Goal: Information Seeking & Learning: Stay updated

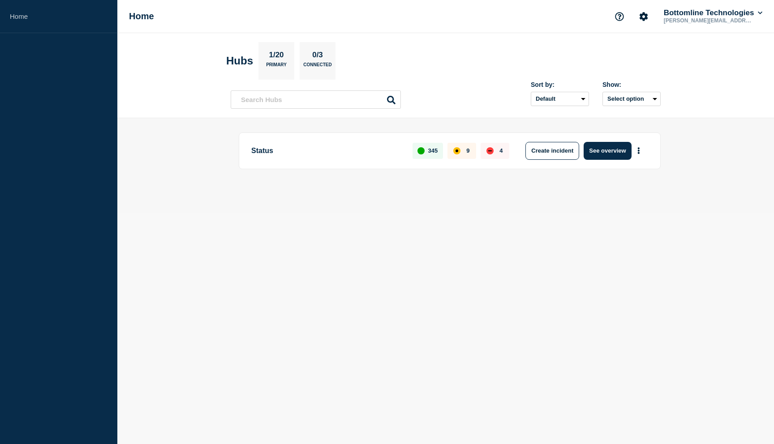
click at [496, 152] on div "4" at bounding box center [494, 151] width 29 height 16
click at [610, 153] on button "See overview" at bounding box center [606, 151] width 47 height 18
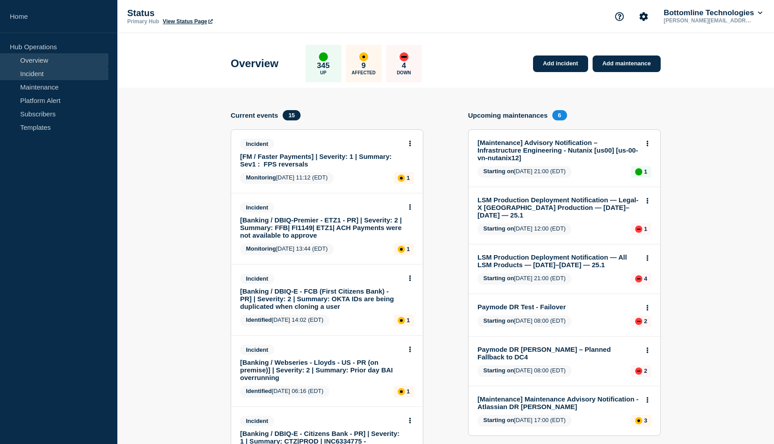
click at [61, 71] on link "Incident" at bounding box center [54, 73] width 108 height 13
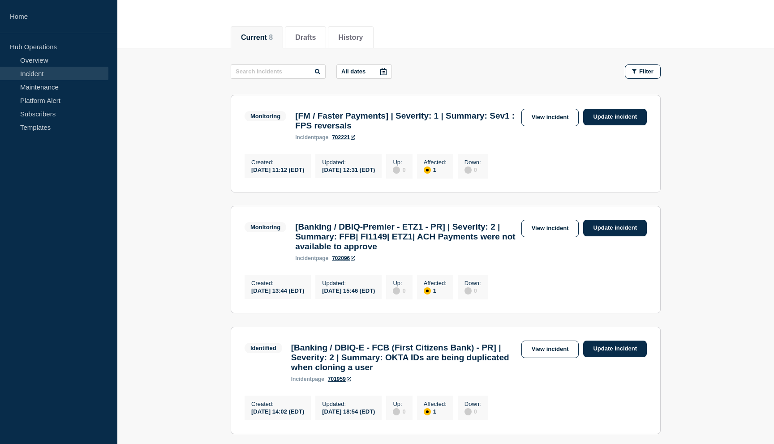
scroll to position [98, 0]
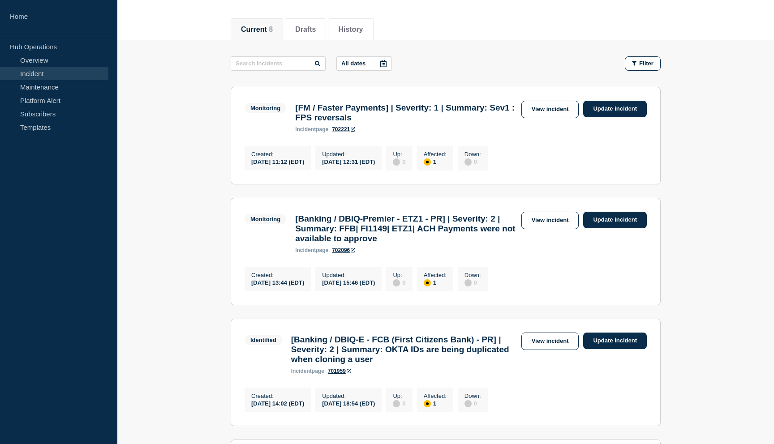
click at [353, 237] on h3 "[Banking / DBIQ-Premier - ETZ1 - PR] | Severity: 2 | Summary: FFB| FI1149| ETZ1…" at bounding box center [405, 229] width 221 height 30
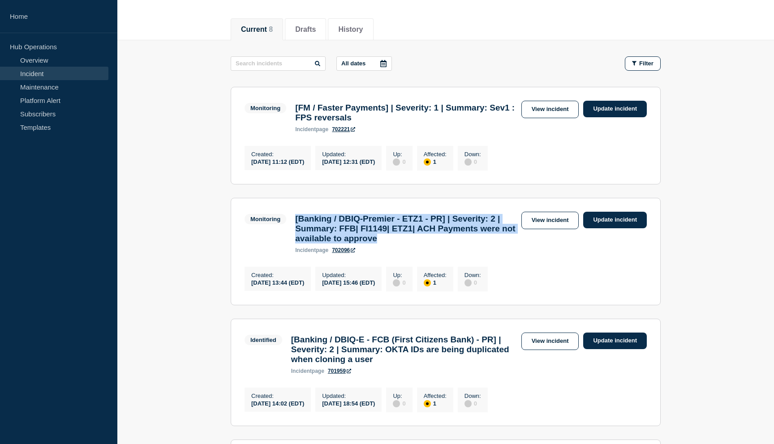
click at [353, 237] on h3 "[Banking / DBIQ-Premier - ETZ1 - PR] | Severity: 2 | Summary: FFB| FI1149| ETZ1…" at bounding box center [405, 229] width 221 height 30
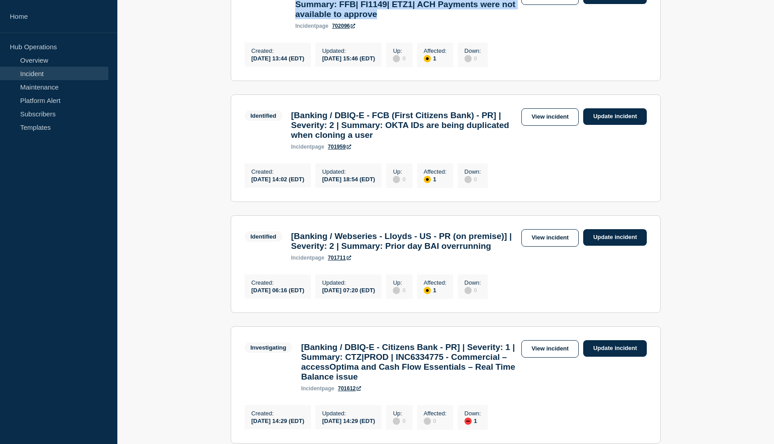
scroll to position [324, 0]
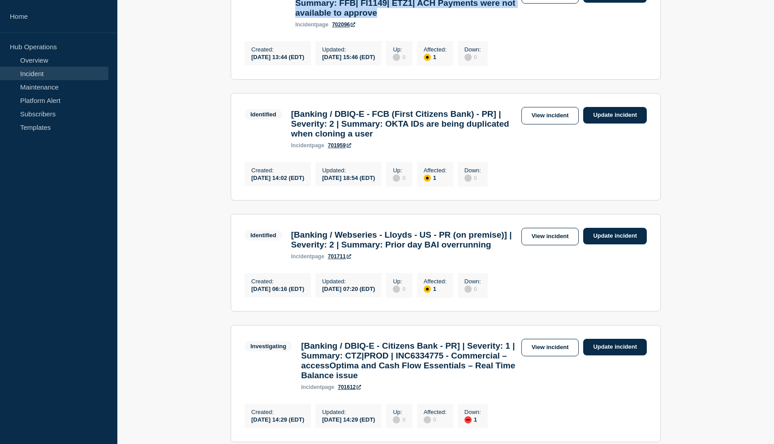
click at [399, 139] on h3 "[Banking / DBIQ-E - FCB (First Citizens Bank) - PR] | Severity: 2 | Summary: OK…" at bounding box center [404, 124] width 226 height 30
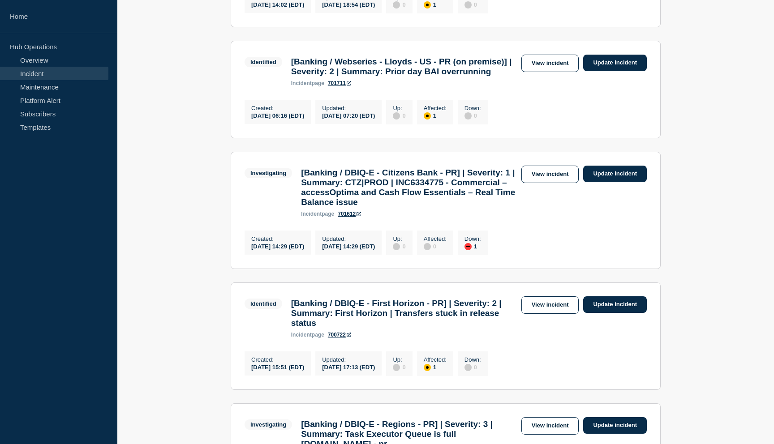
scroll to position [502, 0]
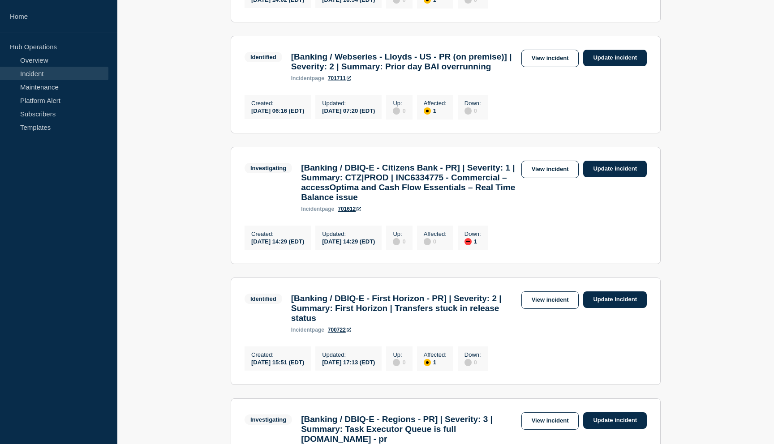
click at [390, 202] on h3 "[Banking / DBIQ-E - Citizens Bank - PR] | Severity: 1 | Summary: CTZ|PROD | INC…" at bounding box center [408, 182] width 215 height 39
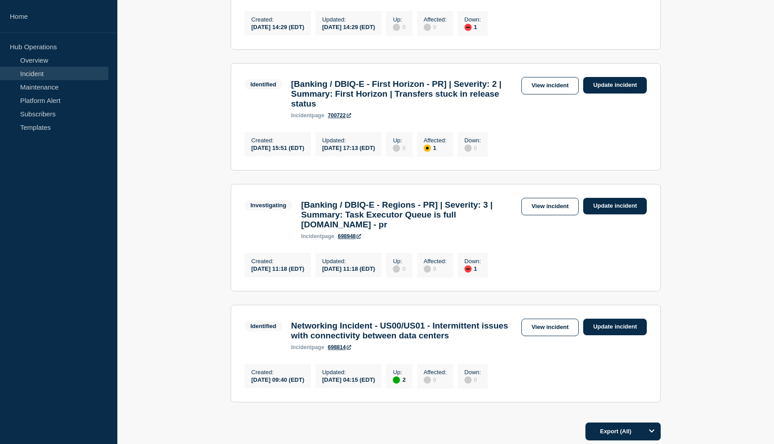
scroll to position [860, 0]
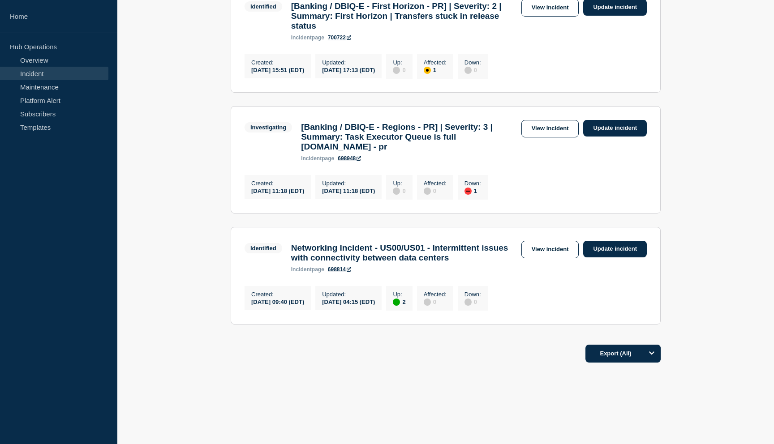
click at [406, 246] on h3 "Networking Incident - US00/US01 - Intermittent issues with connectivity between…" at bounding box center [404, 253] width 226 height 20
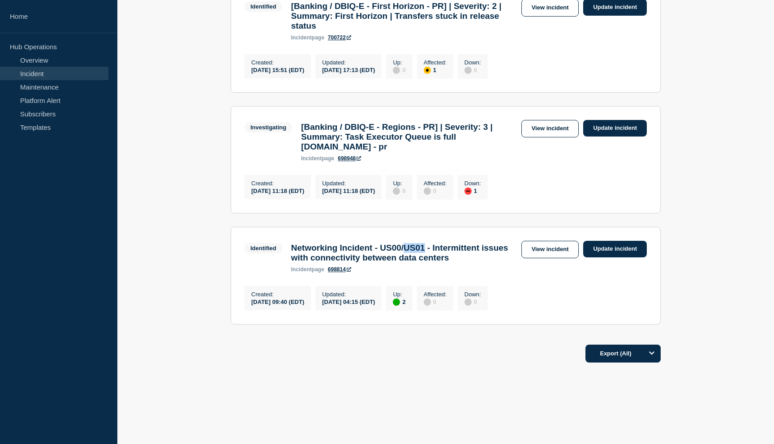
click at [406, 246] on h3 "Networking Incident - US00/US01 - Intermittent issues with connectivity between…" at bounding box center [404, 253] width 226 height 20
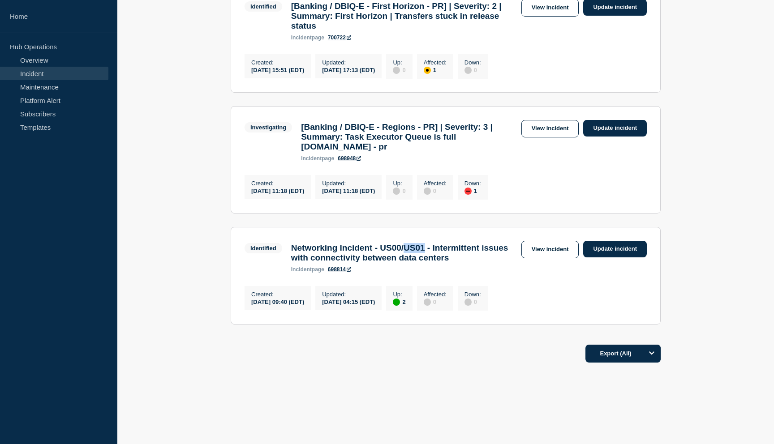
click at [406, 246] on h3 "Networking Incident - US00/US01 - Intermittent issues with connectivity between…" at bounding box center [404, 253] width 226 height 20
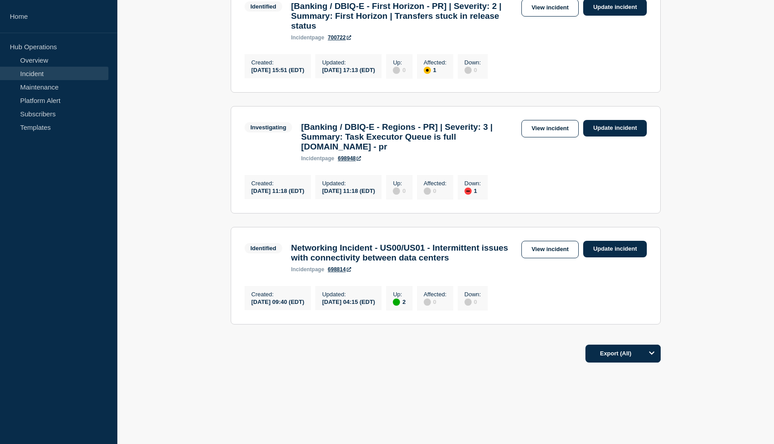
click at [406, 246] on h3 "Networking Incident - US00/US01 - Intermittent issues with connectivity between…" at bounding box center [404, 253] width 226 height 20
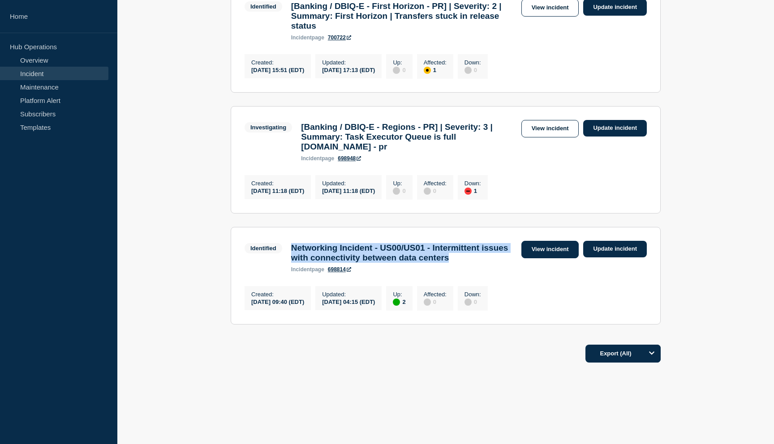
click at [560, 247] on link "View incident" at bounding box center [550, 249] width 58 height 17
click at [451, 272] on section "Identified Networking Incident - US00/US01 - Intermittent issues with connectiv…" at bounding box center [446, 276] width 430 height 98
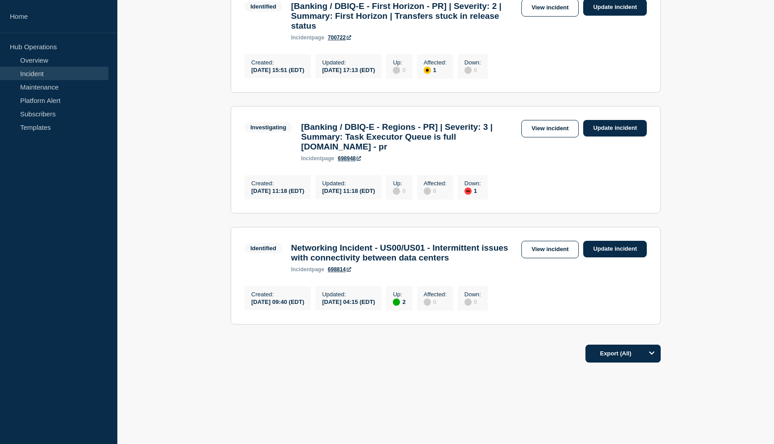
click at [269, 300] on div "2025-07-31 09:40 (EDT)" at bounding box center [277, 302] width 53 height 8
click at [351, 304] on div "2025-08-13 04:15 (EDT)" at bounding box center [348, 302] width 53 height 8
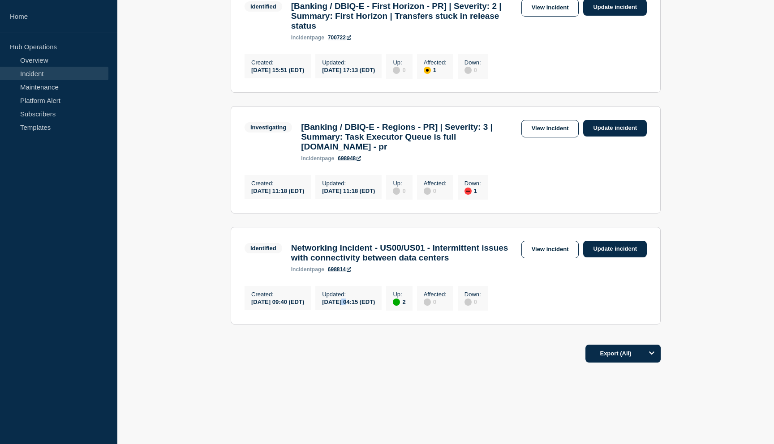
click at [351, 304] on div "2025-08-13 04:15 (EDT)" at bounding box center [348, 302] width 53 height 8
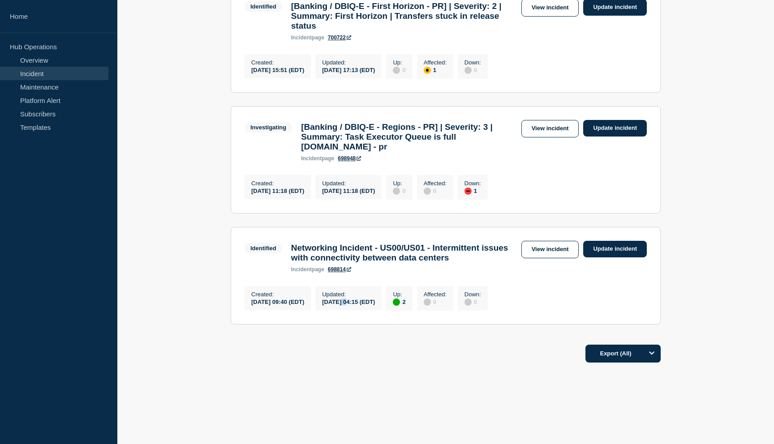
click at [351, 304] on div "2025-08-13 04:15 (EDT)" at bounding box center [348, 302] width 53 height 8
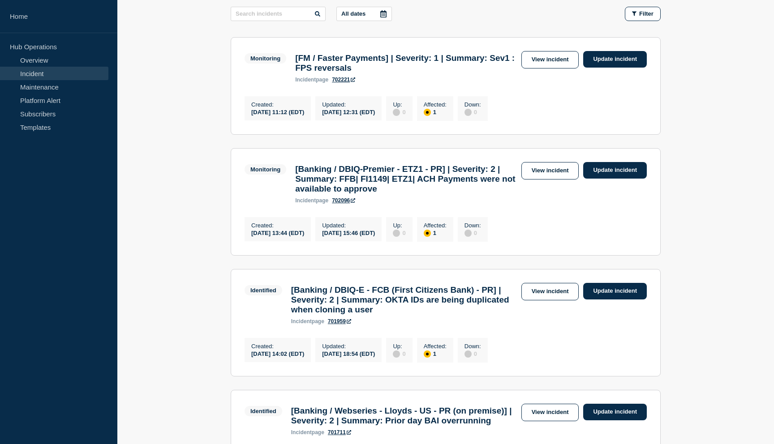
scroll to position [95, 0]
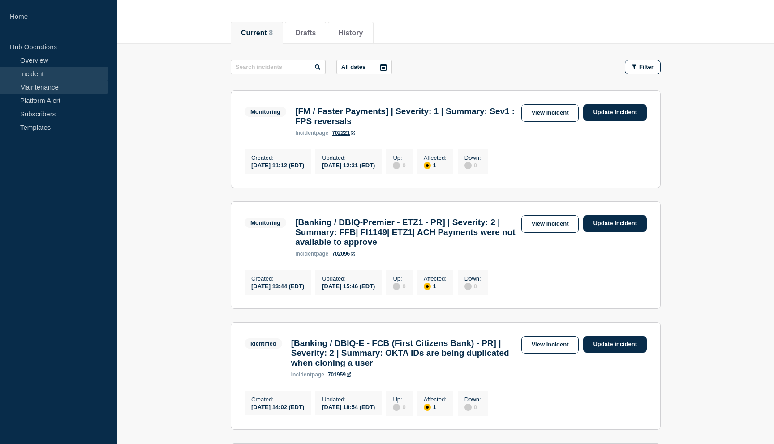
click at [52, 86] on link "Maintenance" at bounding box center [54, 86] width 108 height 13
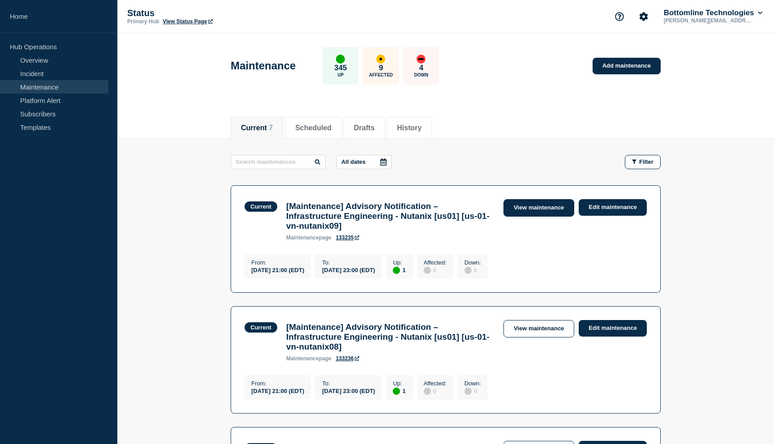
click at [535, 211] on link "View maintenance" at bounding box center [538, 207] width 71 height 17
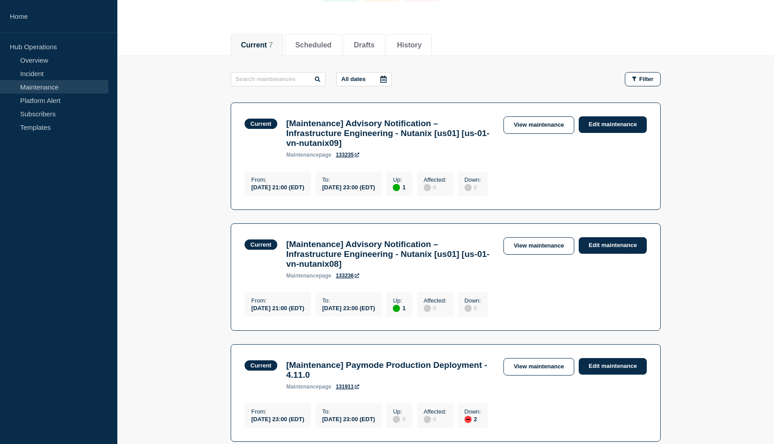
scroll to position [72, 0]
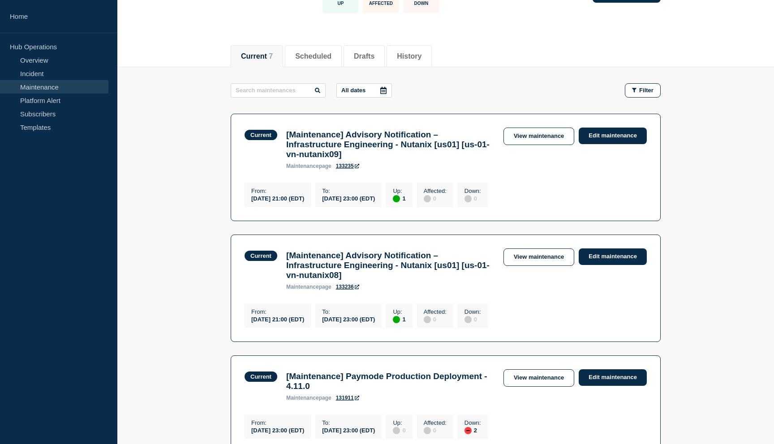
click at [365, 315] on div "[DATE] 23:00 (EDT)" at bounding box center [348, 319] width 53 height 8
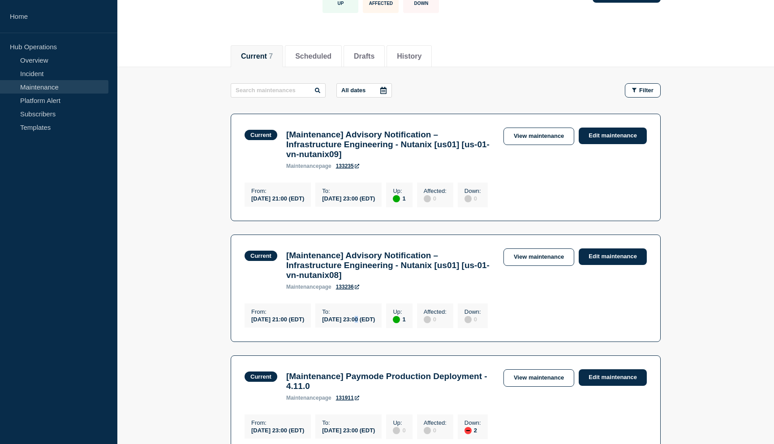
click at [365, 315] on div "[DATE] 23:00 (EDT)" at bounding box center [348, 319] width 53 height 8
click at [375, 301] on div "From : 2025-08-22 21:00 (EDT) To : 2025-08-24 23:00 (EDT) Up : 1 Affected : 0 D…" at bounding box center [368, 314] width 248 height 27
click at [386, 142] on h3 "[Maintenance] Advisory Notification – Infrastructure Engineering - Nutanix [us0…" at bounding box center [390, 145] width 208 height 30
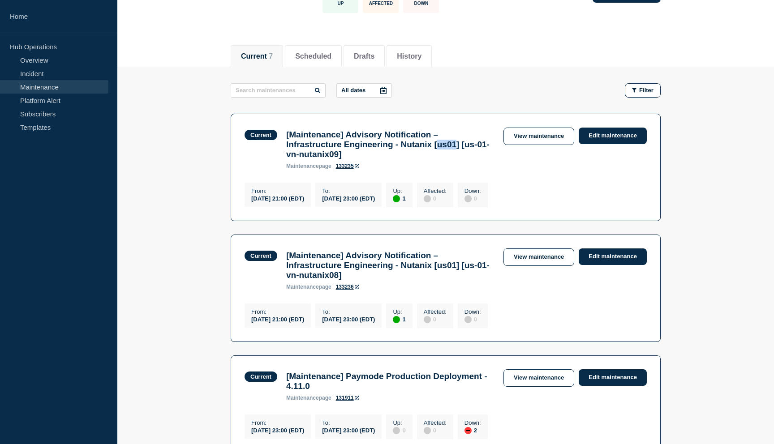
click at [386, 142] on h3 "[Maintenance] Advisory Notification – Infrastructure Engineering - Nutanix [us0…" at bounding box center [390, 145] width 208 height 30
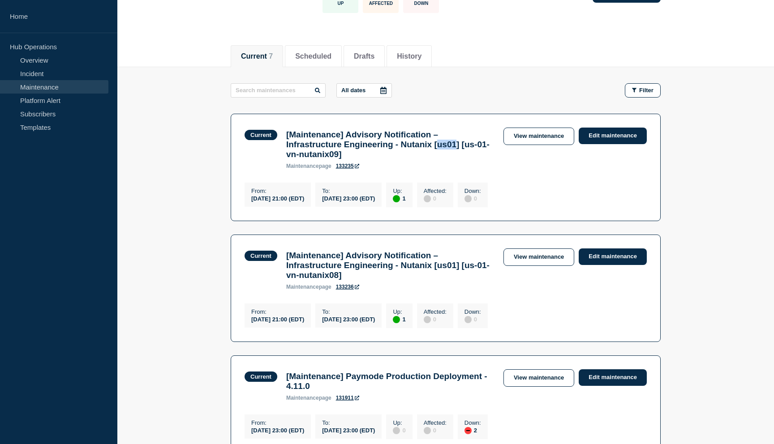
click at [386, 142] on h3 "[Maintenance] Advisory Notification – Infrastructure Engineering - Nutanix [us0…" at bounding box center [390, 145] width 208 height 30
click at [381, 147] on h3 "[Maintenance] Advisory Notification – Infrastructure Engineering - Nutanix [us0…" at bounding box center [390, 145] width 208 height 30
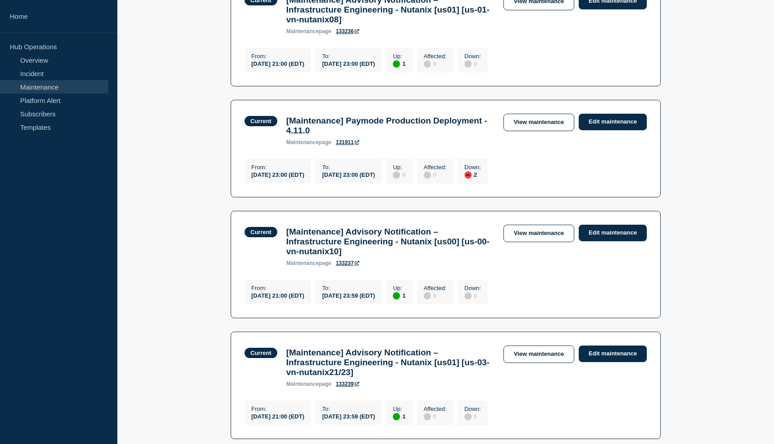
scroll to position [330, 0]
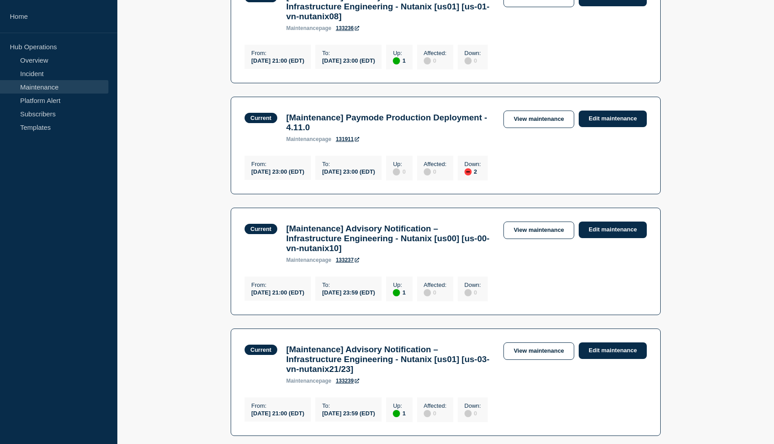
click at [400, 229] on h3 "[Maintenance] Advisory Notification – Infrastructure Engineering - Nutanix [us0…" at bounding box center [390, 239] width 208 height 30
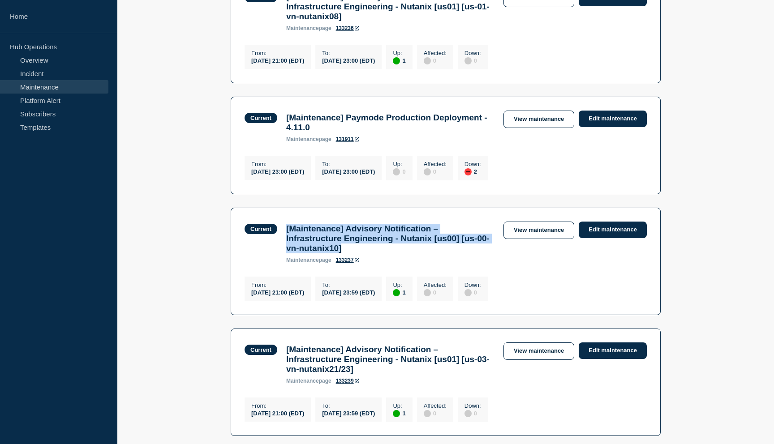
scroll to position [480, 0]
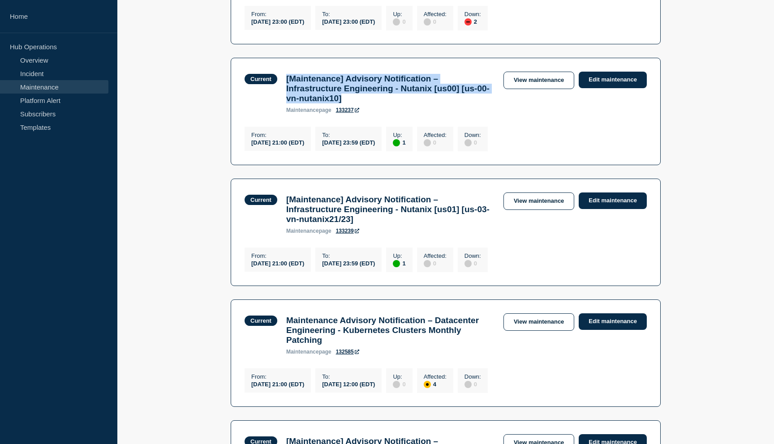
click at [405, 212] on h3 "[Maintenance] Advisory Notification – Infrastructure Engineering - Nutanix [us0…" at bounding box center [390, 210] width 208 height 30
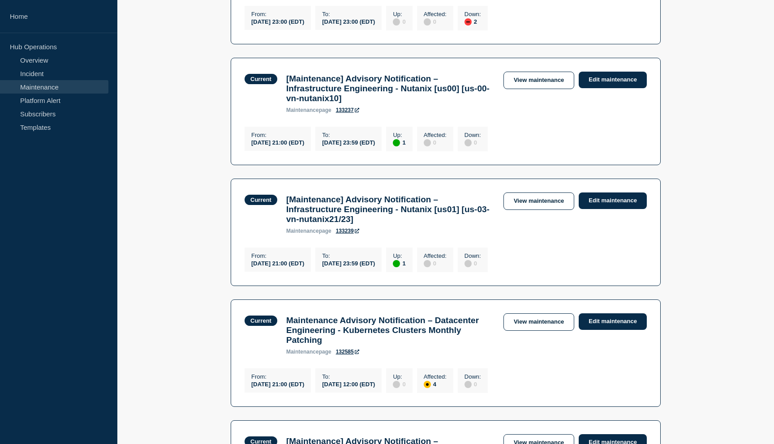
click at [405, 212] on h3 "[Maintenance] Advisory Notification – Infrastructure Engineering - Nutanix [us0…" at bounding box center [390, 210] width 208 height 30
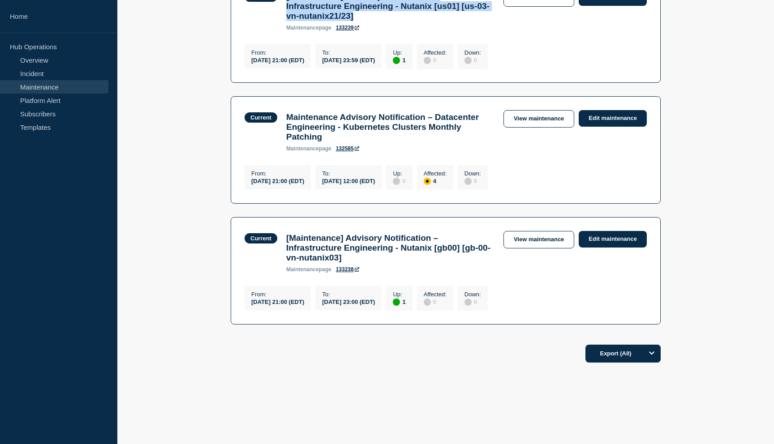
scroll to position [696, 0]
click at [369, 257] on h3 "[Maintenance] Advisory Notification – Infrastructure Engineering - Nutanix [gb0…" at bounding box center [390, 248] width 208 height 30
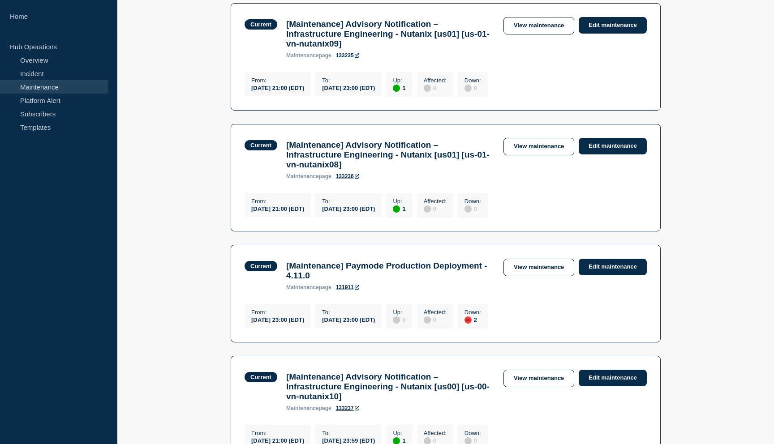
scroll to position [0, 0]
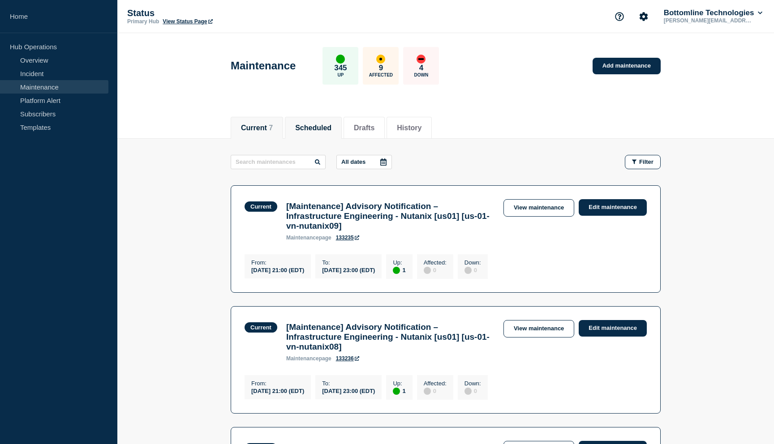
click at [309, 128] on button "Scheduled" at bounding box center [313, 128] width 36 height 8
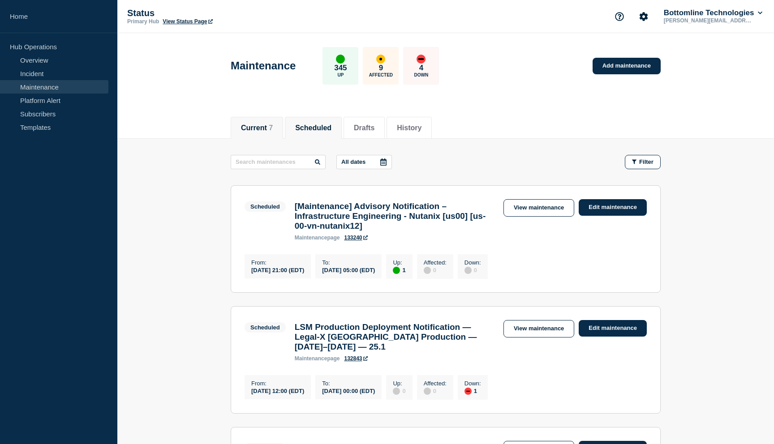
click at [259, 131] on button "Current 7" at bounding box center [257, 128] width 32 height 8
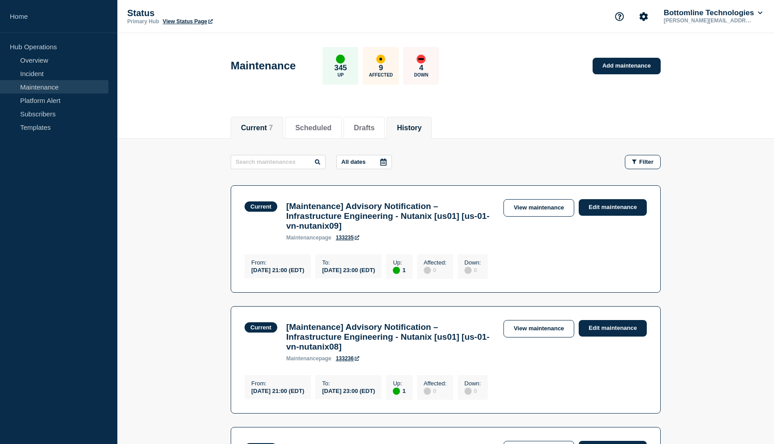
click at [409, 135] on li "History" at bounding box center [408, 128] width 45 height 22
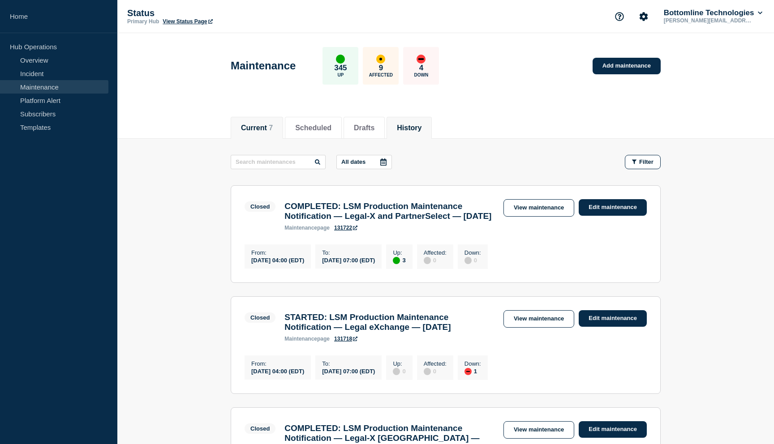
click at [259, 133] on li "Current 7" at bounding box center [257, 128] width 52 height 22
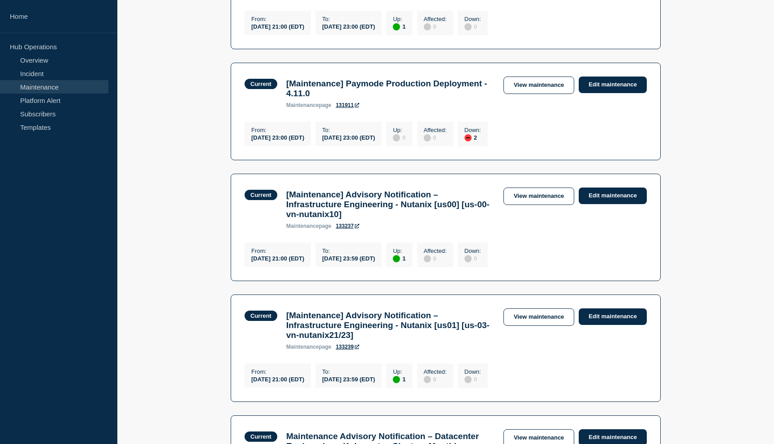
scroll to position [428, 0]
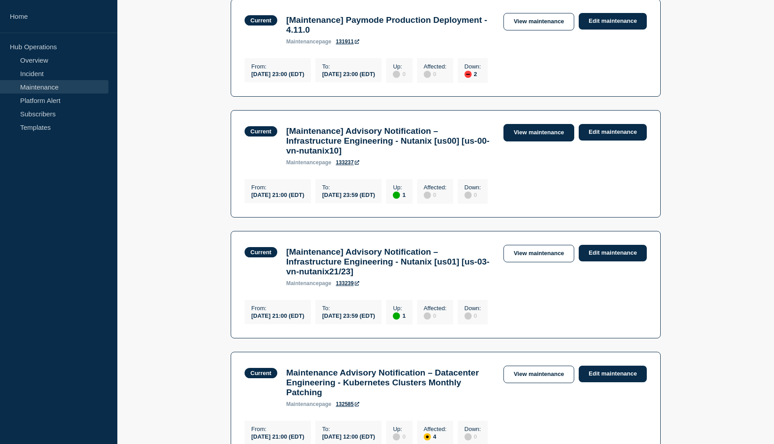
click at [538, 134] on link "View maintenance" at bounding box center [538, 132] width 71 height 17
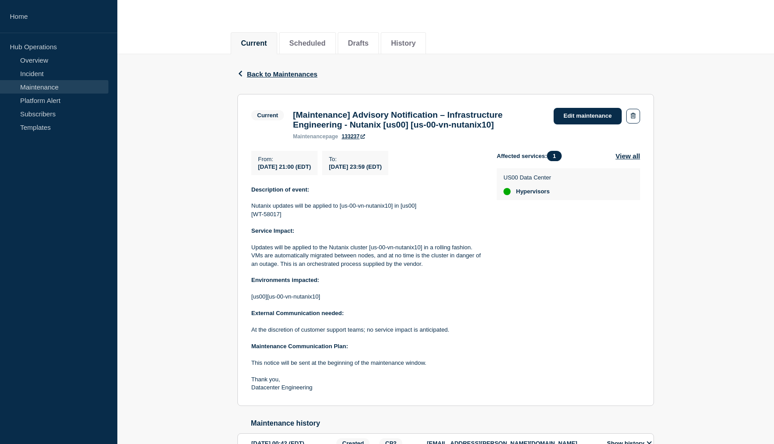
scroll to position [148, 0]
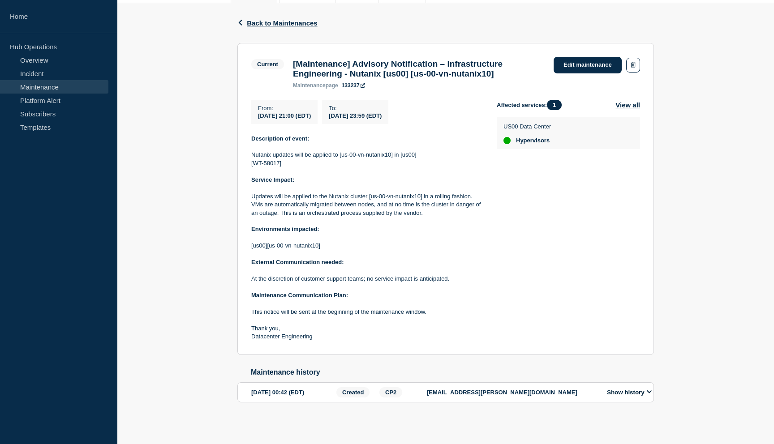
click at [651, 390] on icon at bounding box center [648, 392] width 5 height 6
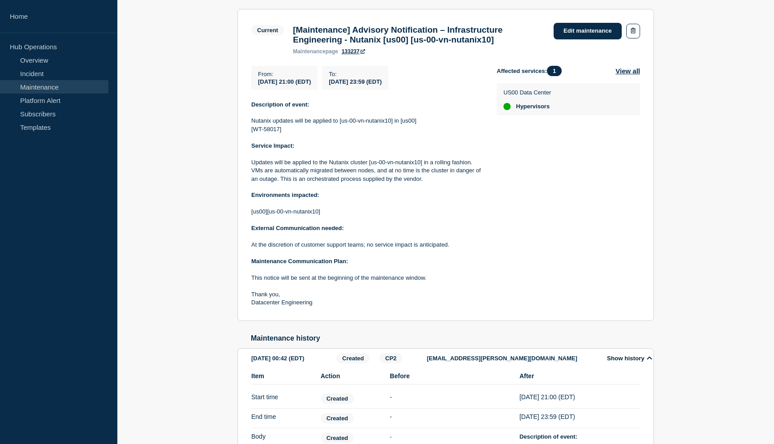
scroll to position [0, 0]
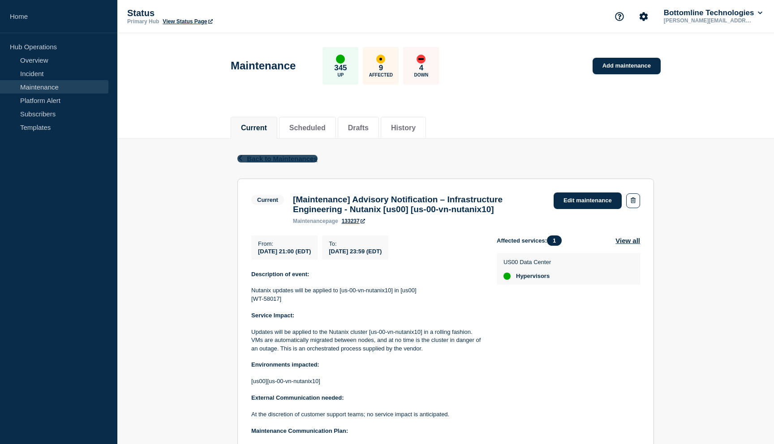
click at [242, 157] on icon "button" at bounding box center [240, 158] width 7 height 6
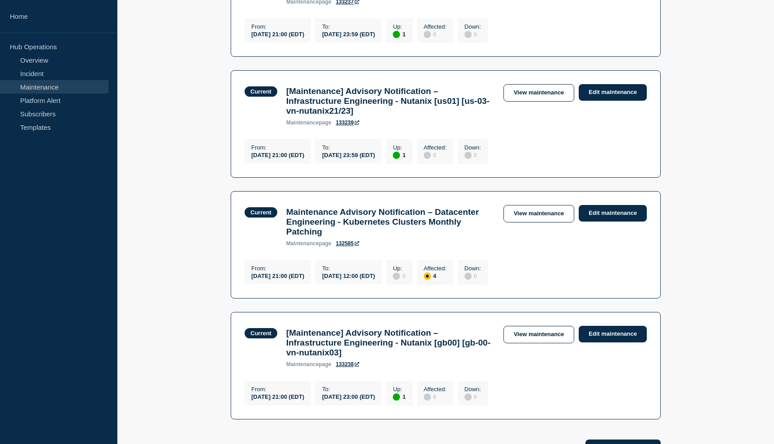
scroll to position [696, 0]
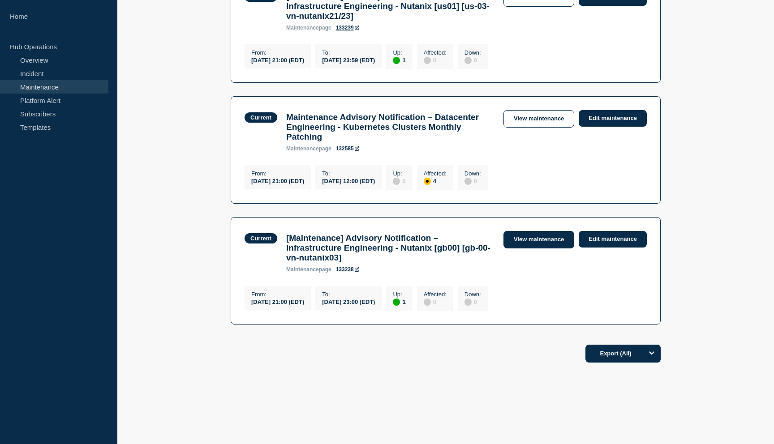
click at [543, 247] on link "View maintenance" at bounding box center [538, 239] width 71 height 17
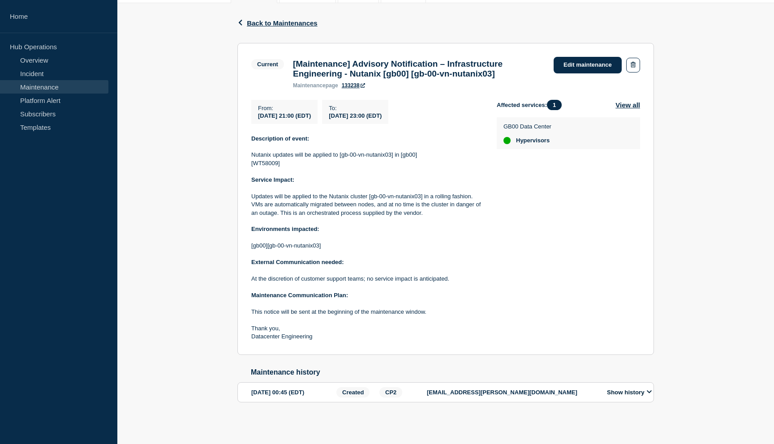
scroll to position [148, 0]
click at [295, 156] on p "Nutanix updates will be applied to [gb-00-vn-nutanix03] in [gb00]" at bounding box center [366, 155] width 231 height 8
click at [306, 153] on p "Nutanix updates will be applied to [gb-00-vn-nutanix03] in [gb00]" at bounding box center [366, 155] width 231 height 8
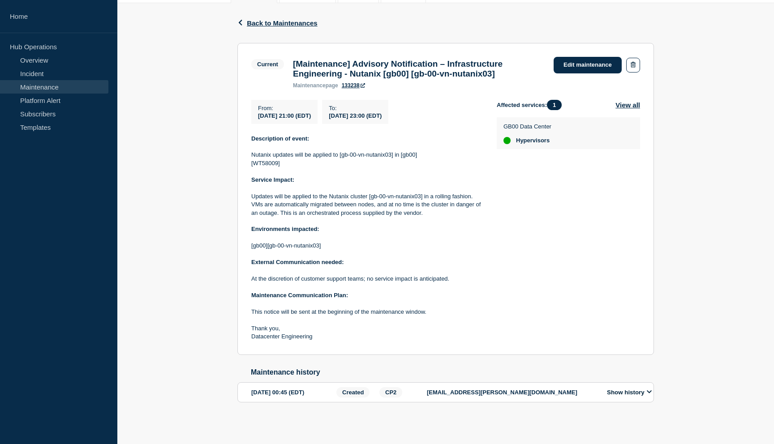
click at [306, 153] on p "Nutanix updates will be applied to [gb-00-vn-nutanix03] in [gb00]" at bounding box center [366, 155] width 231 height 8
click at [286, 193] on p "Updates will be applied to the Nutanix cluster [gb-00-vn-nutanix03] in a rollin…" at bounding box center [366, 205] width 231 height 25
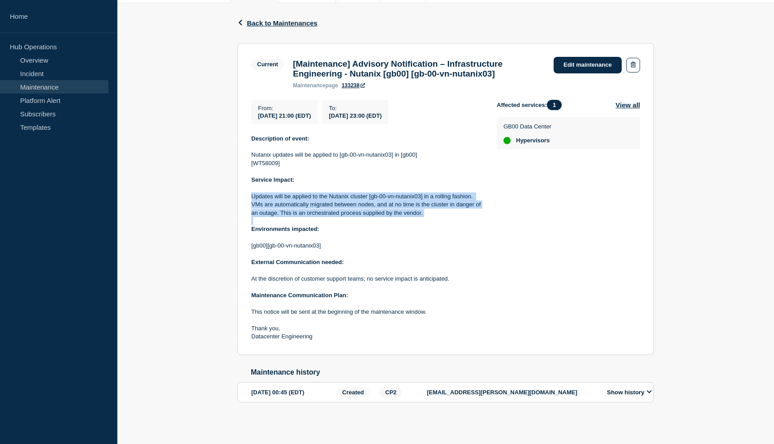
click at [288, 201] on p "Updates will be applied to the Nutanix cluster [gb-00-vn-nutanix03] in a rollin…" at bounding box center [366, 205] width 231 height 25
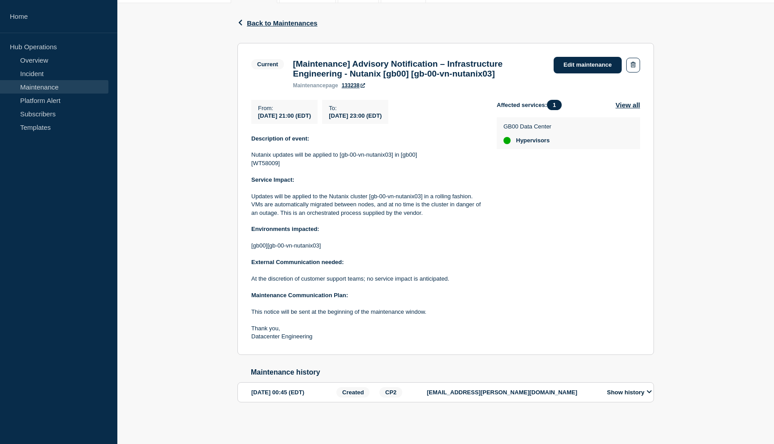
click at [288, 201] on p "Updates will be applied to the Nutanix cluster [gb-00-vn-nutanix03] in a rollin…" at bounding box center [366, 205] width 231 height 25
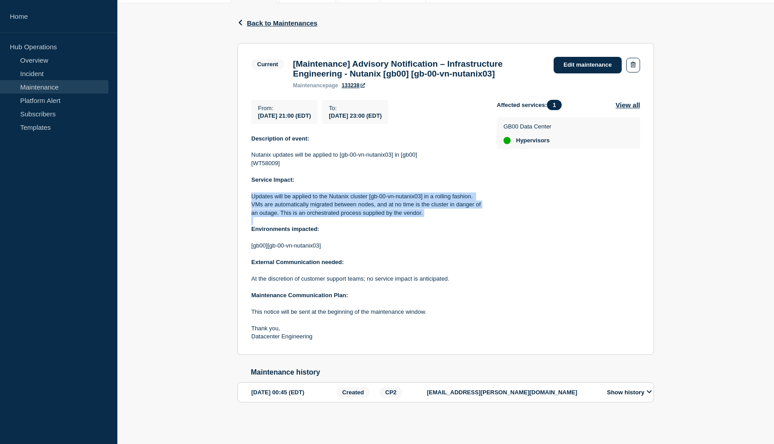
click at [288, 201] on p "Updates will be applied to the Nutanix cluster [gb-00-vn-nutanix03] in a rollin…" at bounding box center [366, 205] width 231 height 25
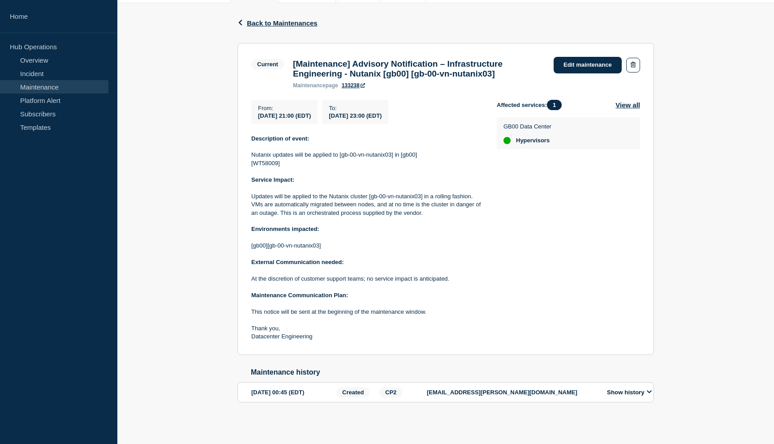
click at [288, 201] on p "Updates will be applied to the Nutanix cluster [gb-00-vn-nutanix03] in a rollin…" at bounding box center [366, 205] width 231 height 25
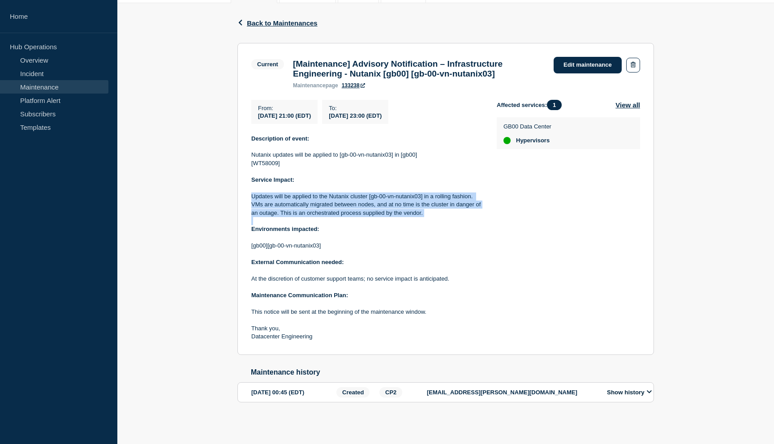
click at [288, 201] on p "Updates will be applied to the Nutanix cluster [gb-00-vn-nutanix03] in a rollin…" at bounding box center [366, 205] width 231 height 25
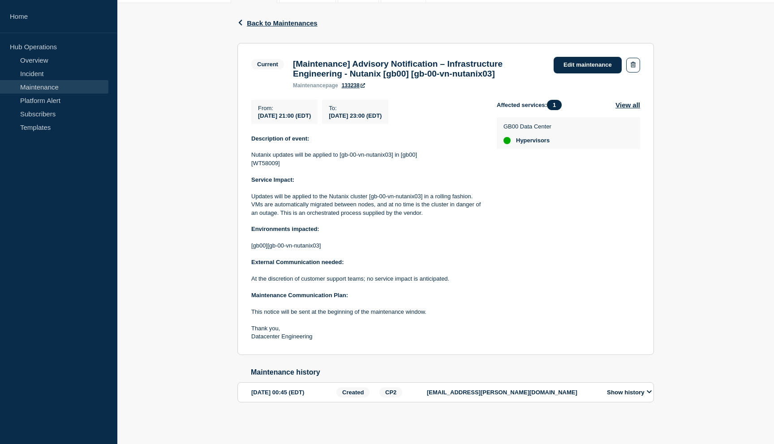
click at [288, 201] on p "Updates will be applied to the Nutanix cluster [gb-00-vn-nutanix03] in a rollin…" at bounding box center [366, 205] width 231 height 25
click at [267, 250] on p at bounding box center [366, 254] width 231 height 8
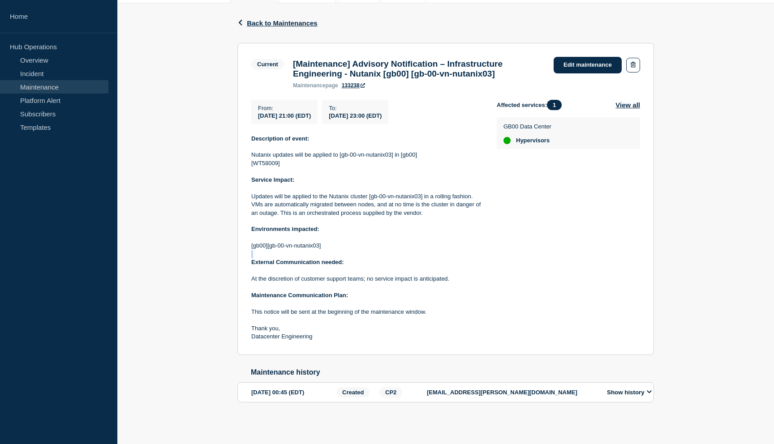
click at [267, 250] on p at bounding box center [366, 254] width 231 height 8
click at [267, 283] on p at bounding box center [366, 287] width 231 height 8
click at [293, 304] on p at bounding box center [366, 304] width 231 height 8
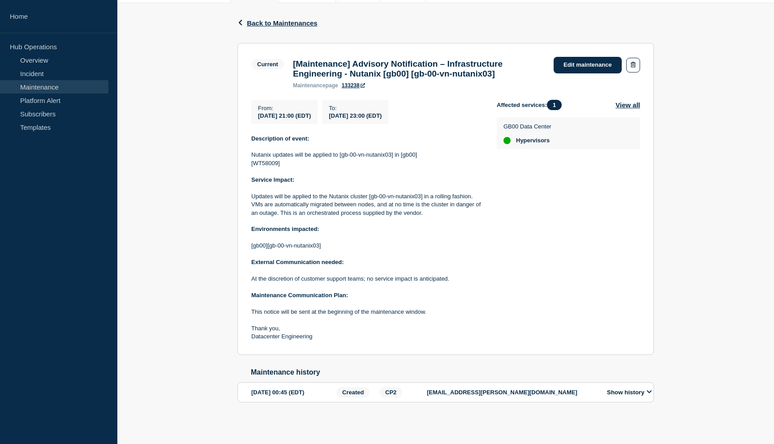
click at [293, 304] on p at bounding box center [366, 304] width 231 height 8
click at [305, 325] on p "Thank you," at bounding box center [366, 329] width 231 height 8
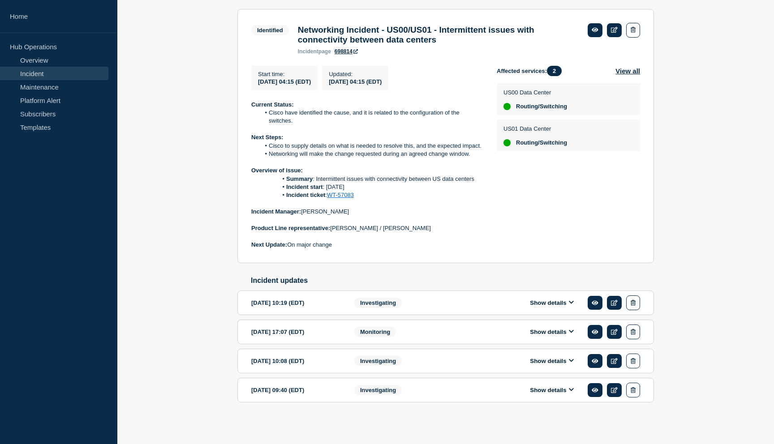
scroll to position [186, 0]
click at [569, 301] on button "Show details" at bounding box center [551, 303] width 49 height 8
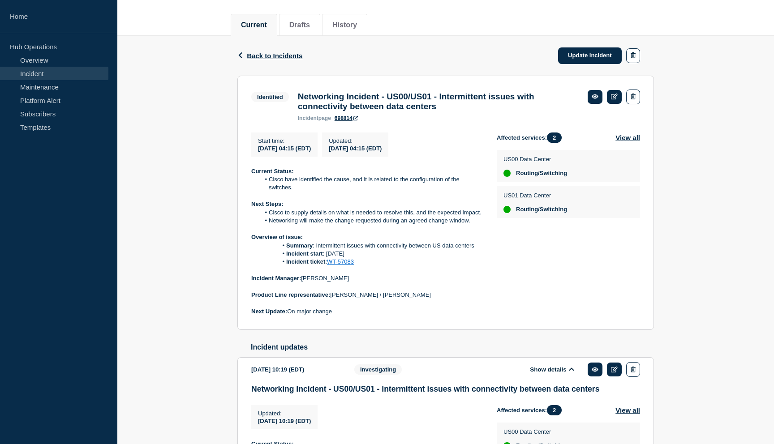
scroll to position [39, 0]
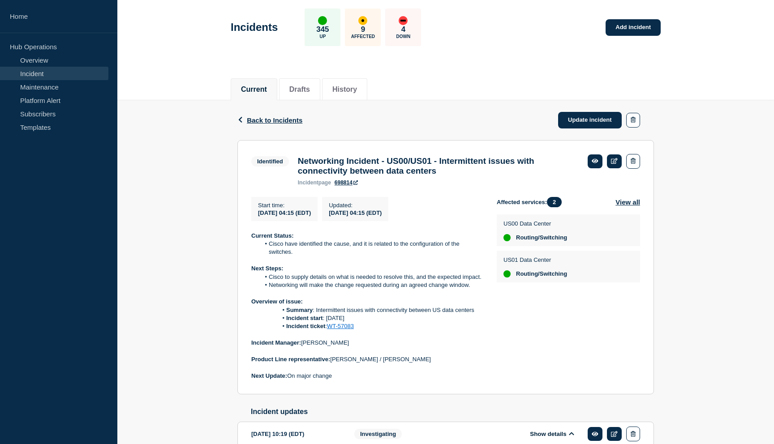
click at [354, 216] on div "[DATE] 04:15 (EDT)" at bounding box center [355, 213] width 53 height 8
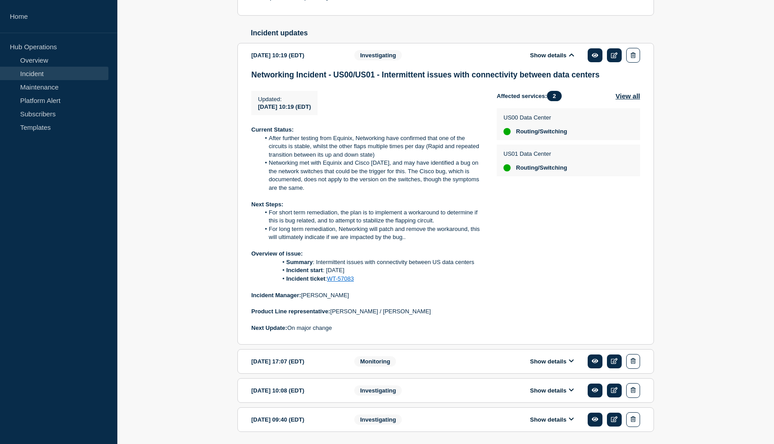
scroll to position [467, 0]
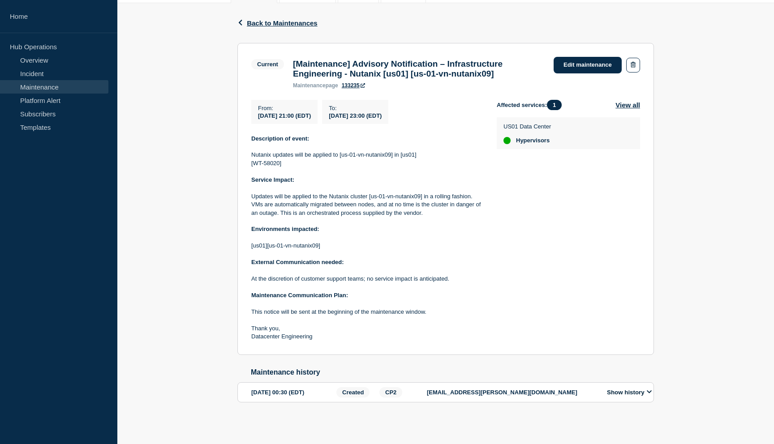
scroll to position [148, 0]
click at [438, 392] on p "[EMAIL_ADDRESS][PERSON_NAME][DOMAIN_NAME]" at bounding box center [512, 392] width 170 height 7
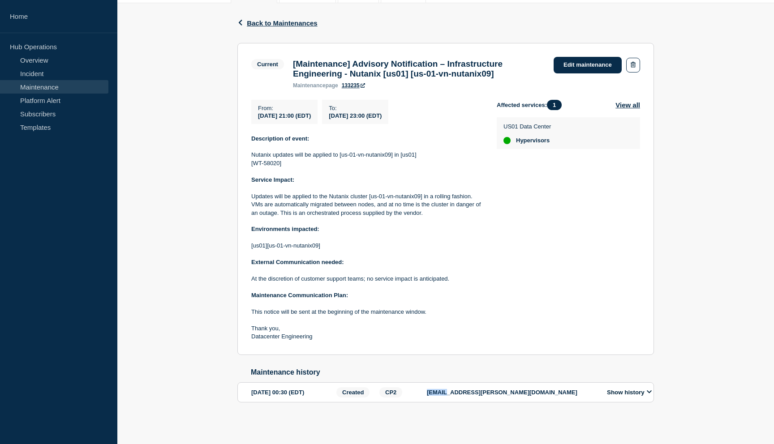
click at [647, 392] on icon at bounding box center [648, 392] width 5 height 6
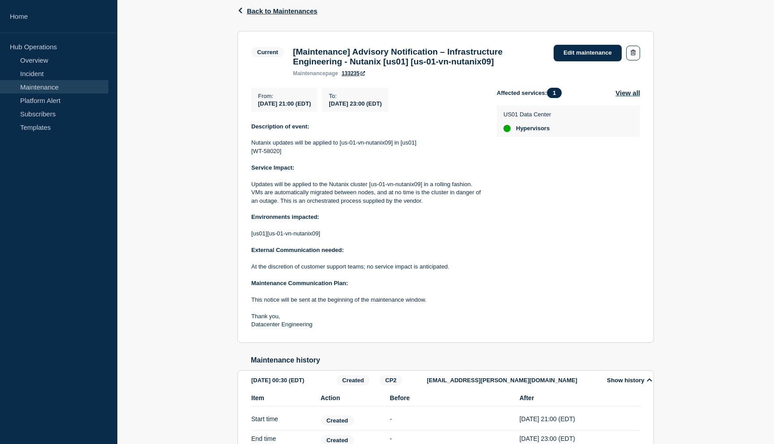
click at [647, 382] on icon at bounding box center [648, 380] width 5 height 3
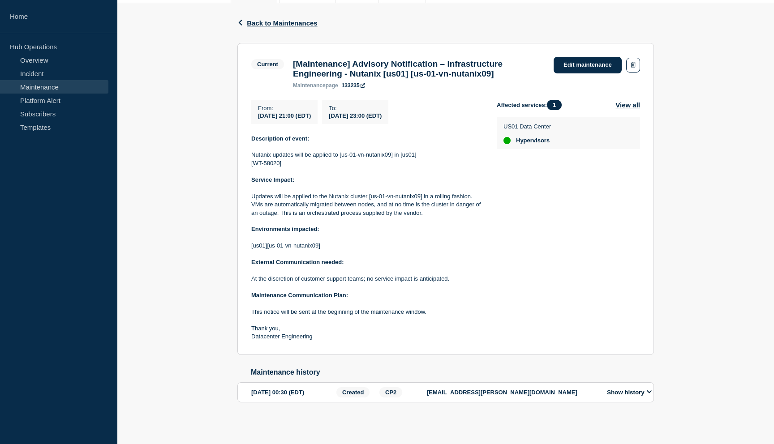
click at [647, 393] on icon at bounding box center [648, 392] width 5 height 6
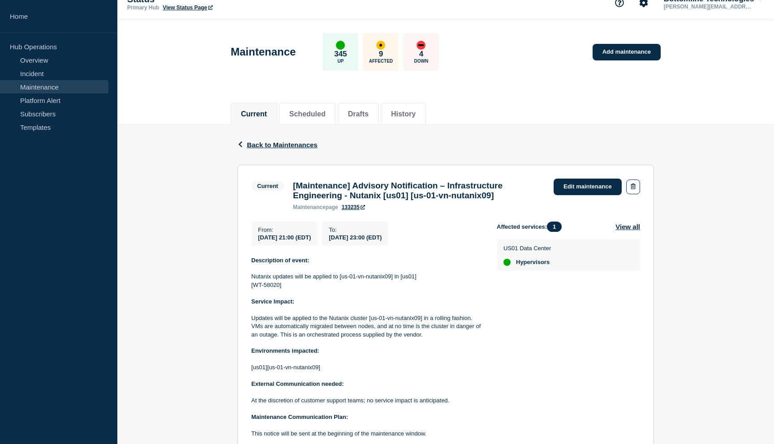
scroll to position [13, 0]
